Goal: Information Seeking & Learning: Learn about a topic

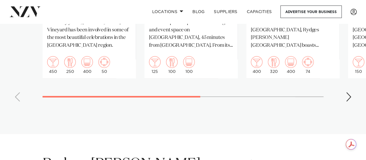
scroll to position [550, 0]
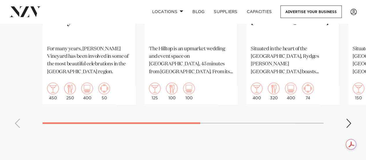
click at [351, 118] on div "Next slide" at bounding box center [349, 122] width 6 height 9
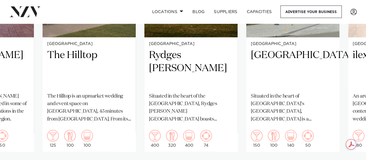
scroll to position [521, 0]
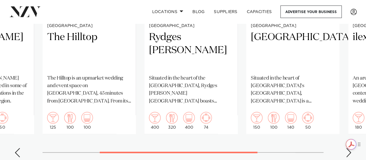
click at [346, 148] on div "Get summaries and key insights using AI Assistant powered by Adobe Acrobat" at bounding box center [356, 144] width 20 height 10
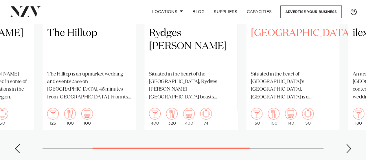
scroll to position [554, 0]
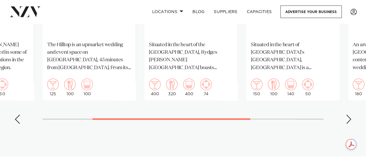
click at [350, 114] on div "Next slide" at bounding box center [349, 118] width 6 height 9
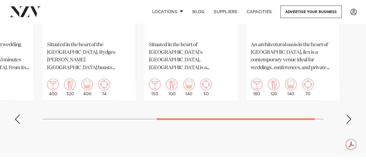
click at [350, 114] on div "Next slide" at bounding box center [349, 118] width 6 height 9
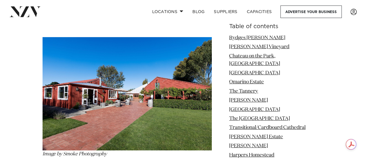
scroll to position [930, 0]
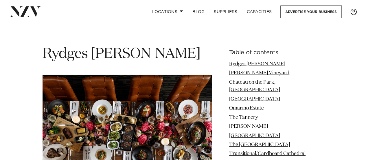
scroll to position [724, 0]
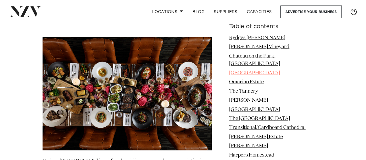
click at [274, 70] on link "[GEOGRAPHIC_DATA]" at bounding box center [254, 72] width 51 height 5
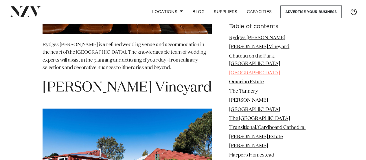
click at [274, 70] on link "[GEOGRAPHIC_DATA]" at bounding box center [254, 72] width 51 height 5
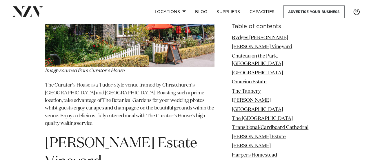
scroll to position [3516, 0]
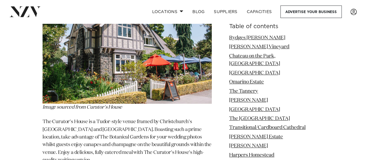
click at [133, 75] on img at bounding box center [127, 46] width 169 height 113
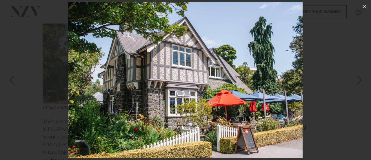
click at [133, 75] on img at bounding box center [185, 80] width 234 height 156
